Goal: Find contact information: Find contact information

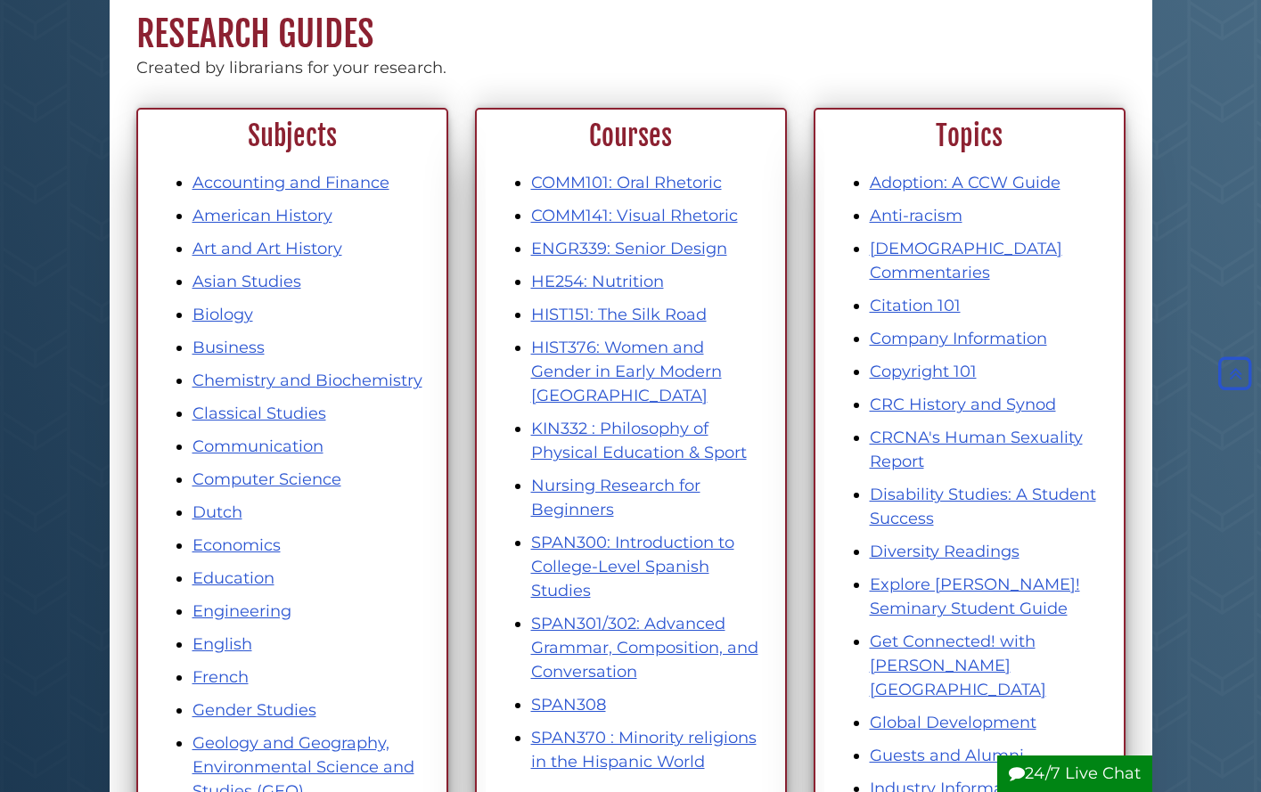
scroll to position [23, 0]
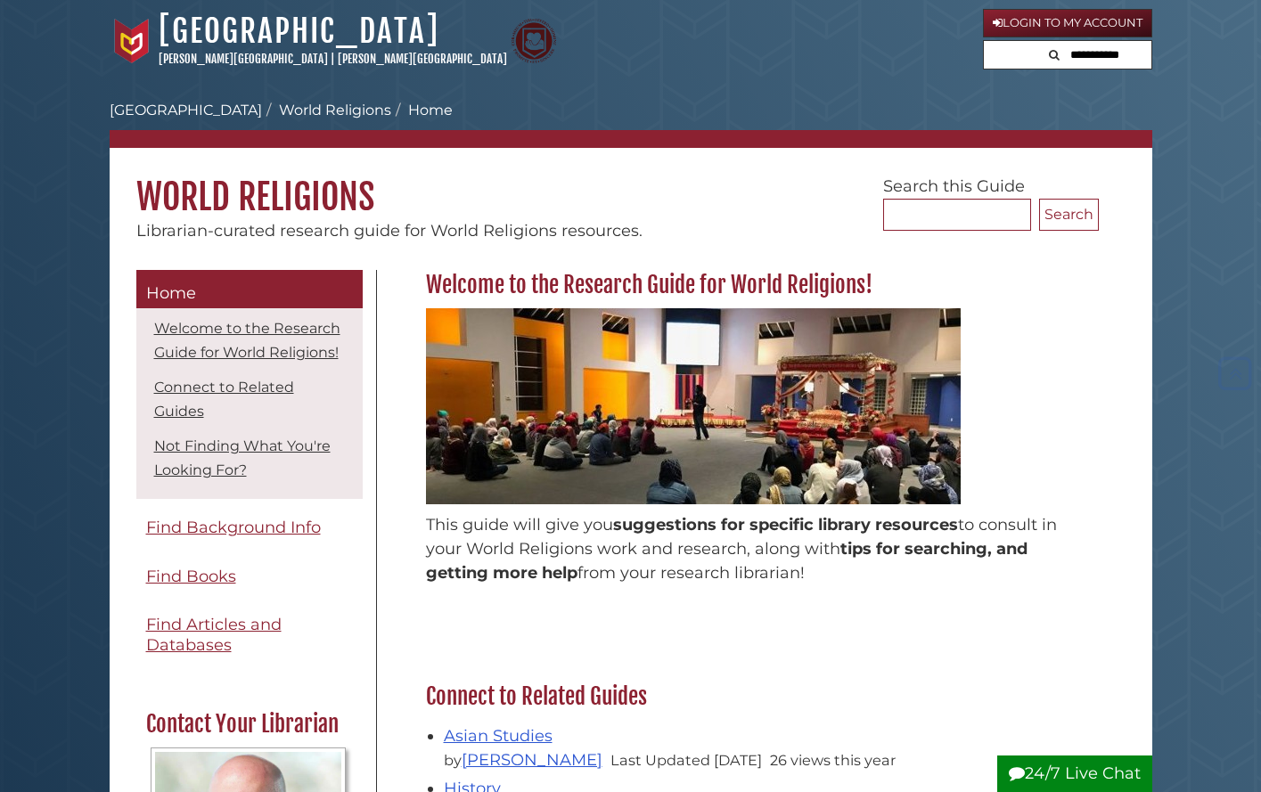
scroll to position [802, 0]
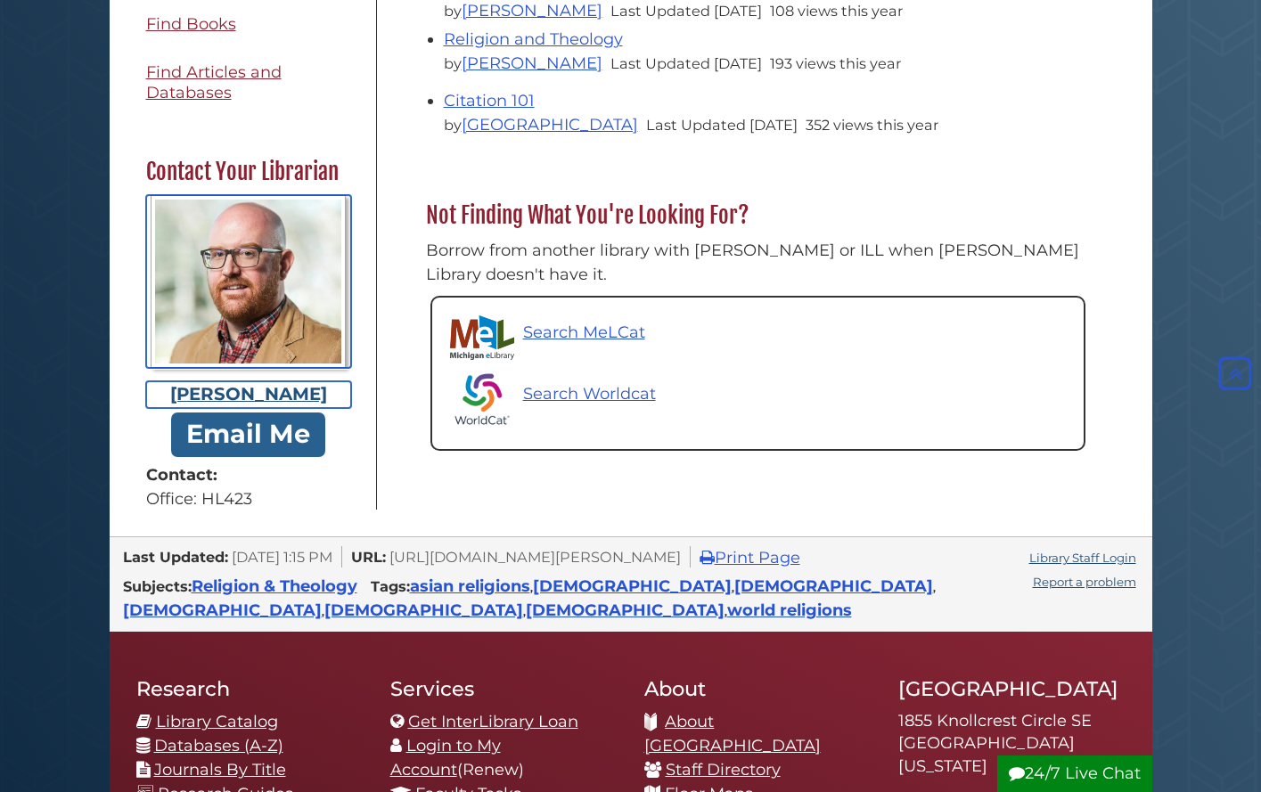
click at [232, 406] on div "[PERSON_NAME]" at bounding box center [248, 394] width 205 height 27
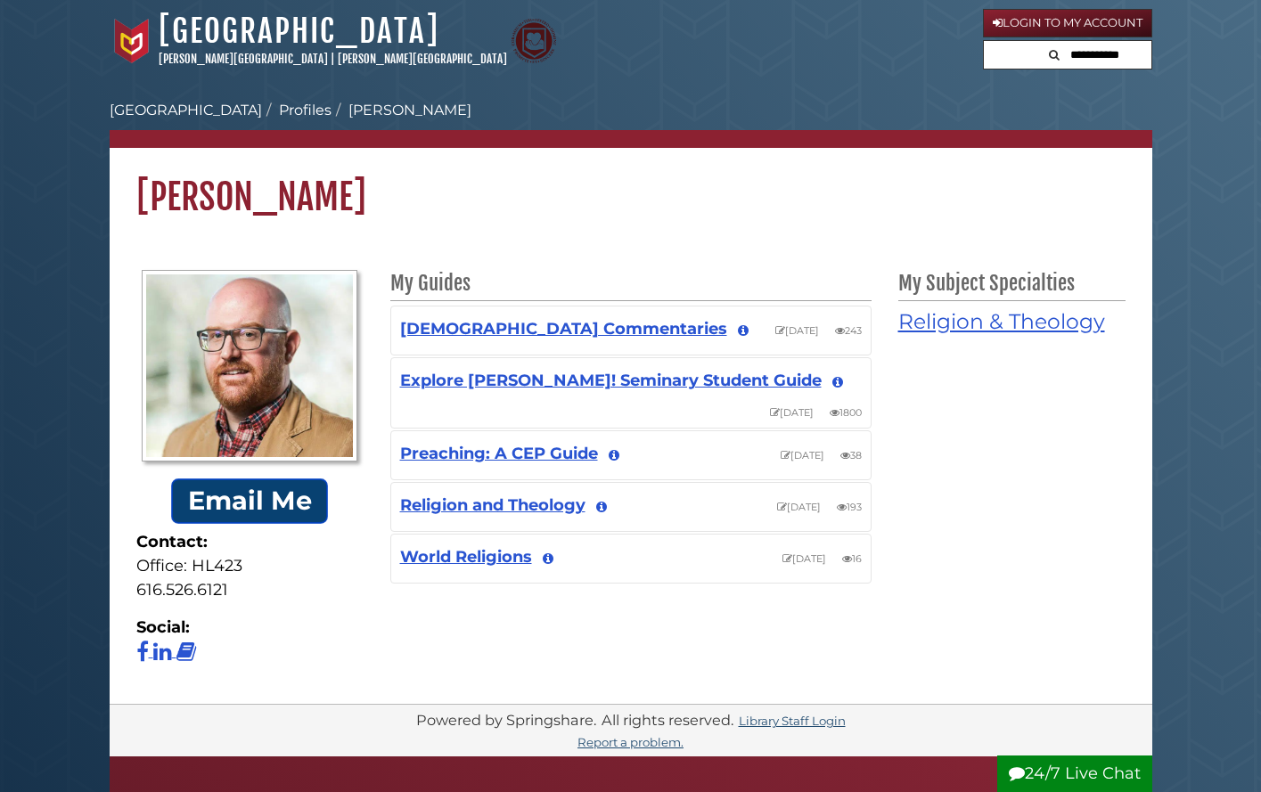
click at [237, 502] on link "Email Me" at bounding box center [249, 500] width 157 height 45
